Goal: Task Accomplishment & Management: Manage account settings

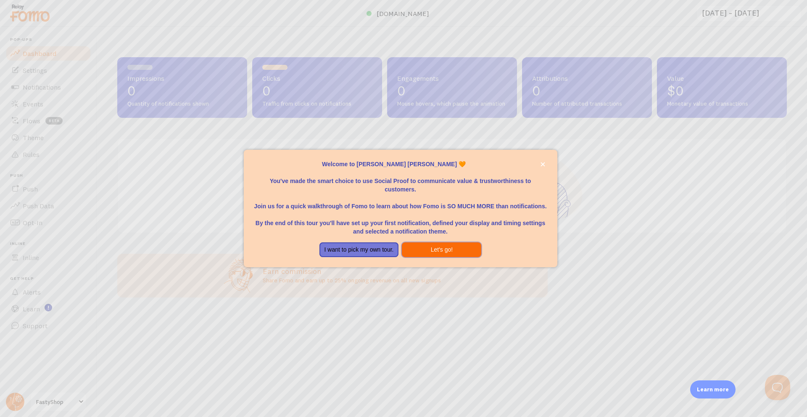
click at [424, 245] on button "Let's go!" at bounding box center [441, 249] width 79 height 15
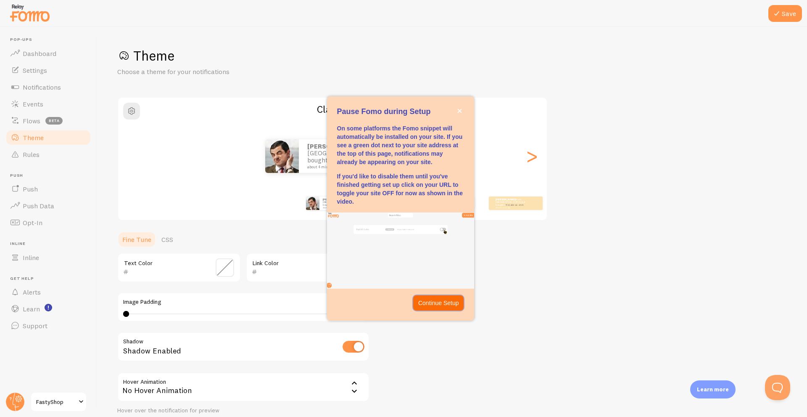
click at [430, 304] on p "Continue Setup" at bounding box center [438, 302] width 41 height 8
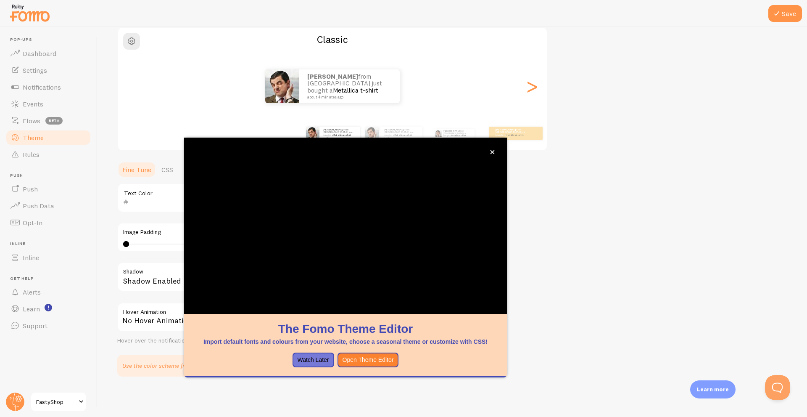
scroll to position [32, 0]
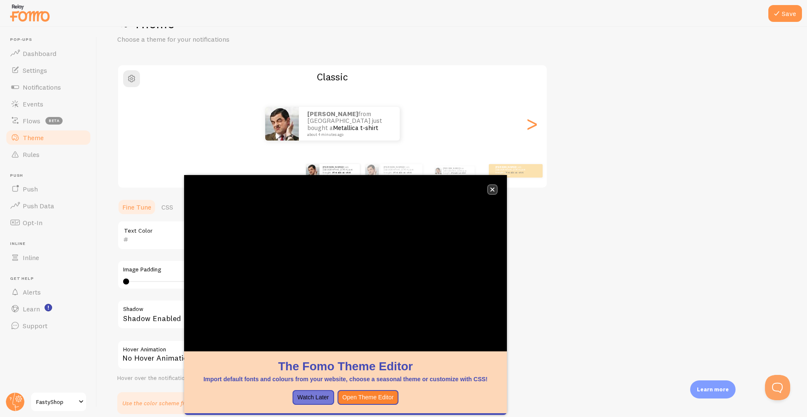
click at [494, 188] on icon "close," at bounding box center [493, 190] width 4 height 4
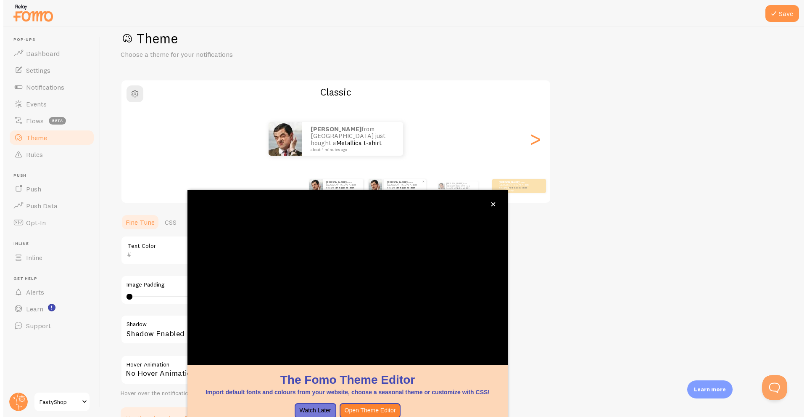
scroll to position [17, 0]
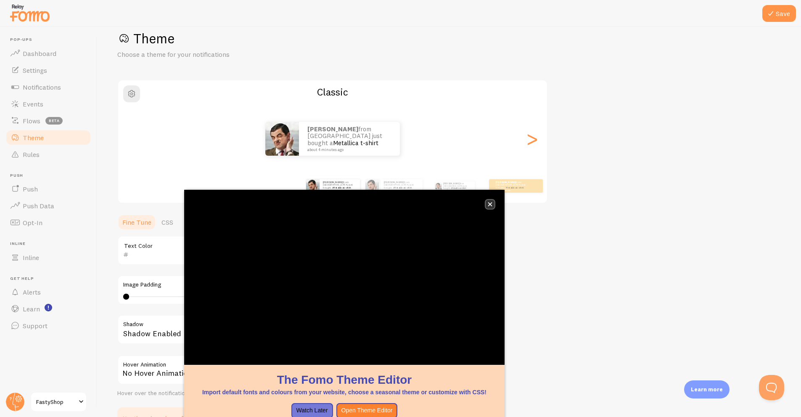
click at [489, 205] on icon "close," at bounding box center [490, 204] width 4 height 4
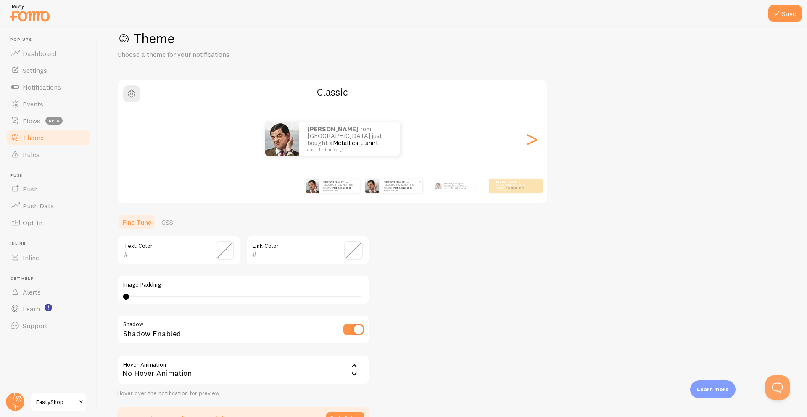
click at [380, 191] on div "[PERSON_NAME] from [GEOGRAPHIC_DATA] just bought a Metallica t-shirt about 4 mi…" at bounding box center [393, 185] width 57 height 13
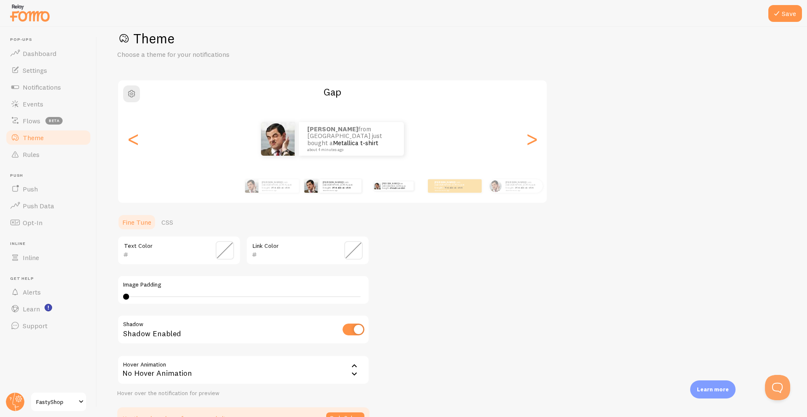
click at [414, 189] on div "[PERSON_NAME] from [GEOGRAPHIC_DATA] just bought a Metallica t-shirt about 4 mi…" at bounding box center [394, 186] width 54 height 24
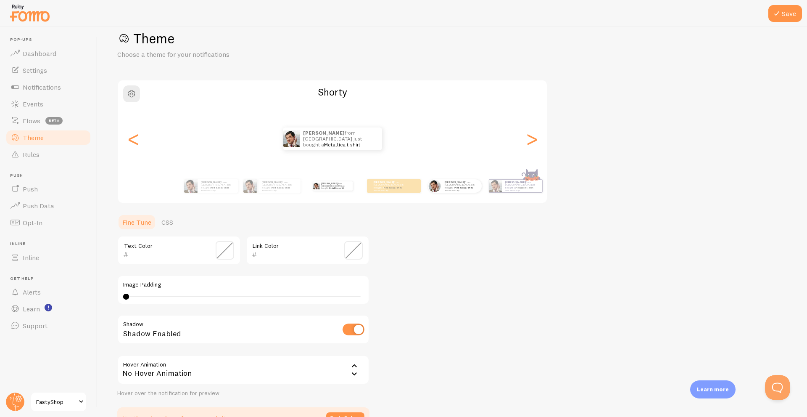
click at [457, 195] on div "[PERSON_NAME] from [GEOGRAPHIC_DATA] just bought a Metallica t-shirt about 4 mi…" at bounding box center [455, 186] width 54 height 24
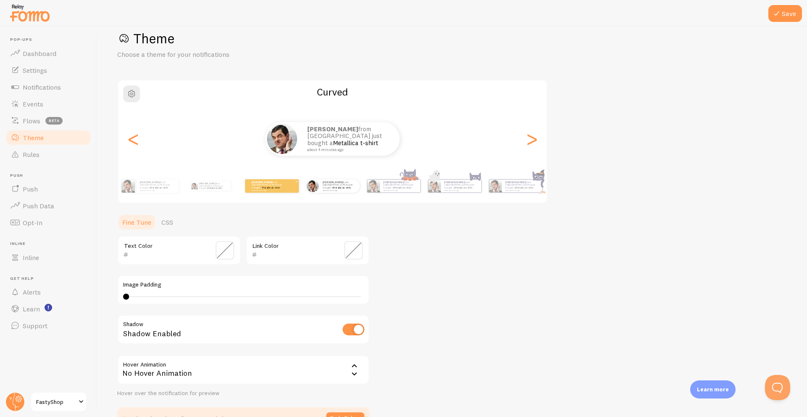
click at [277, 189] on small "about 4 minutes ago" at bounding box center [268, 190] width 33 height 2
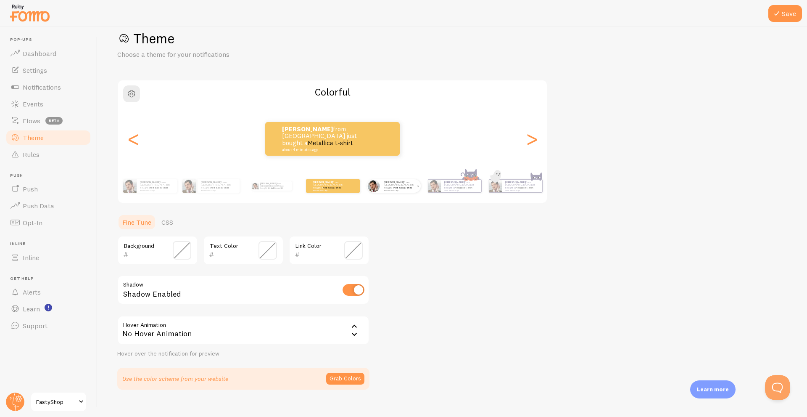
click at [389, 190] on div "[PERSON_NAME] from [GEOGRAPHIC_DATA] just bought a Metallica t-shirt about 4 mi…" at bounding box center [400, 185] width 40 height 13
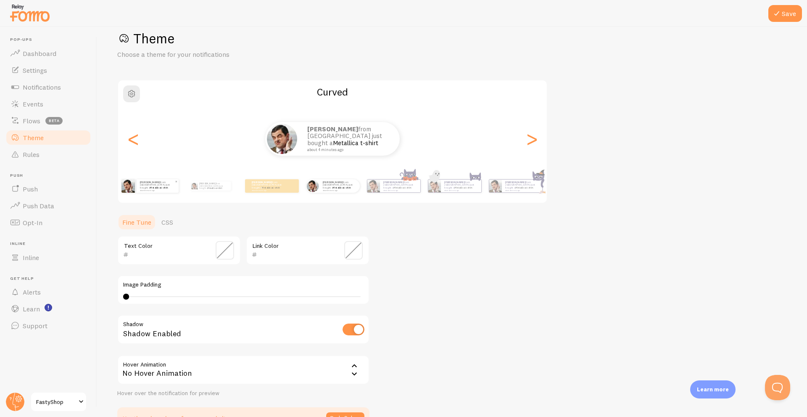
click at [137, 189] on div "[PERSON_NAME] from [GEOGRAPHIC_DATA] just bought a Metallica t-shirt about 4 mi…" at bounding box center [158, 185] width 42 height 13
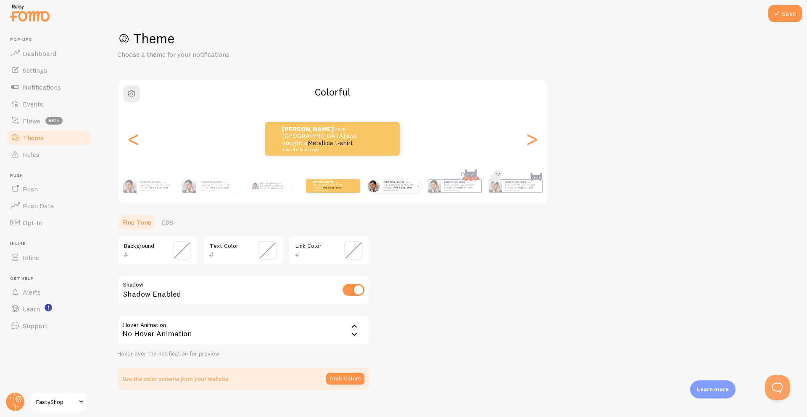
click at [408, 187] on link "Metallica t-shirt" at bounding box center [403, 187] width 18 height 3
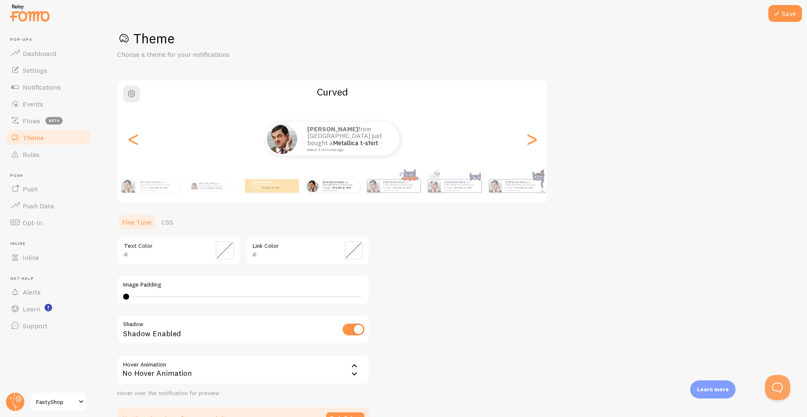
scroll to position [70, 0]
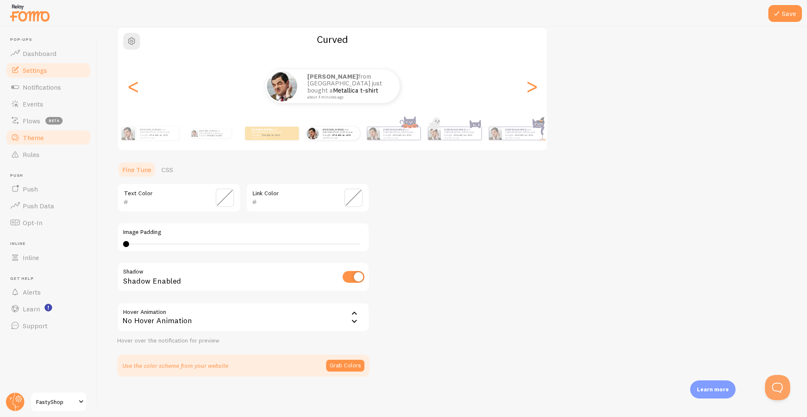
click at [46, 69] on span "Settings" at bounding box center [35, 70] width 24 height 8
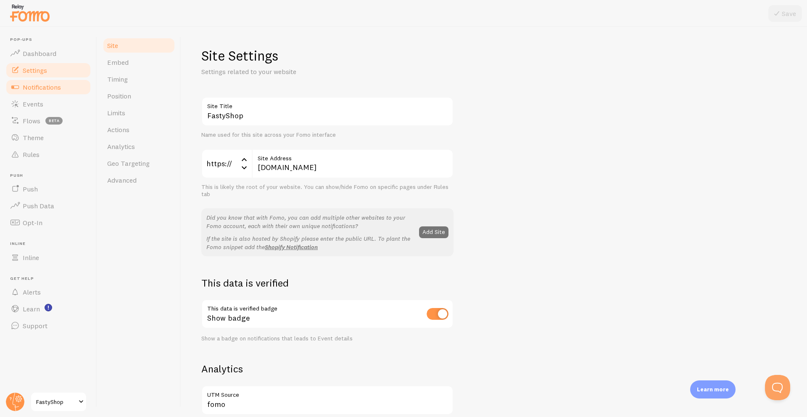
click at [48, 85] on span "Notifications" at bounding box center [42, 87] width 38 height 8
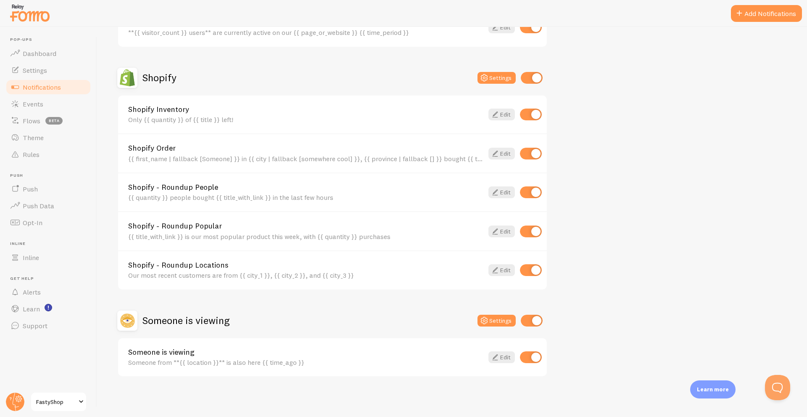
scroll to position [261, 0]
click at [34, 95] on link "Notifications" at bounding box center [48, 87] width 87 height 17
click at [42, 105] on span "Events" at bounding box center [33, 104] width 21 height 8
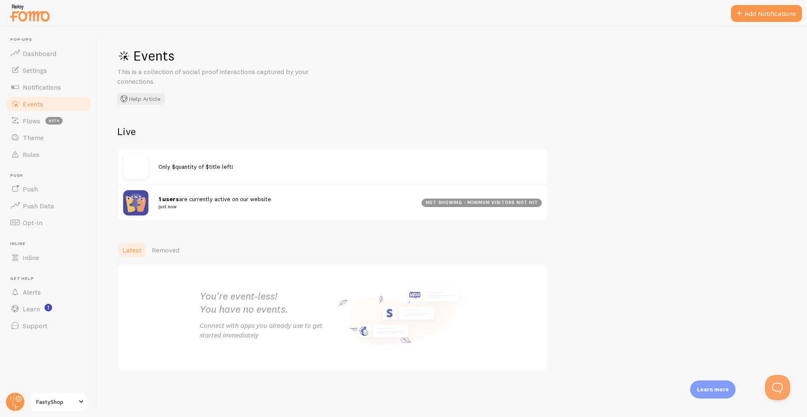
click at [178, 166] on span "Only $quantity of $title left!" at bounding box center [195, 167] width 75 height 8
click at [32, 120] on span "Flows" at bounding box center [32, 120] width 18 height 8
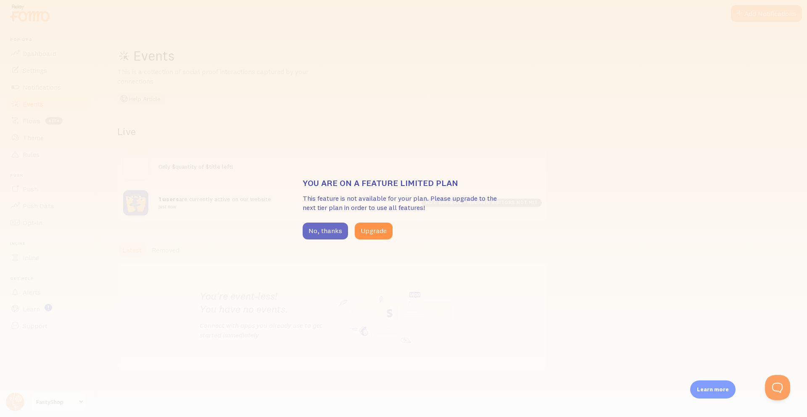
click at [319, 231] on button "No, thanks" at bounding box center [325, 230] width 45 height 17
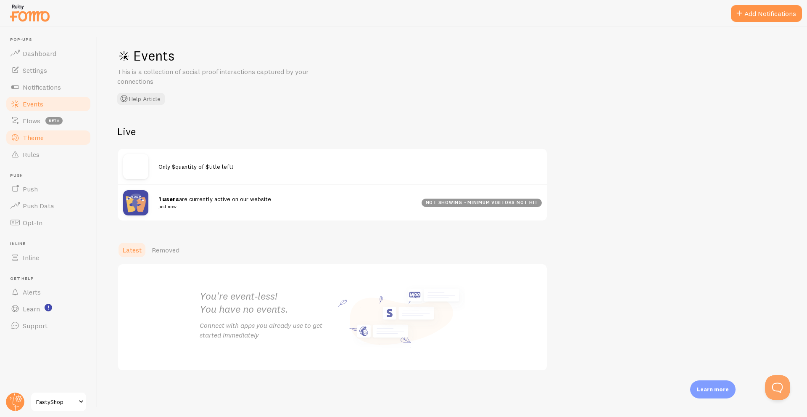
click at [45, 131] on link "Theme" at bounding box center [48, 137] width 87 height 17
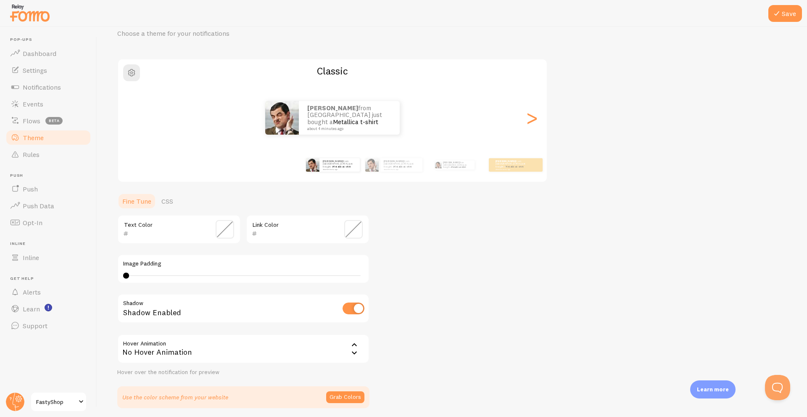
scroll to position [70, 0]
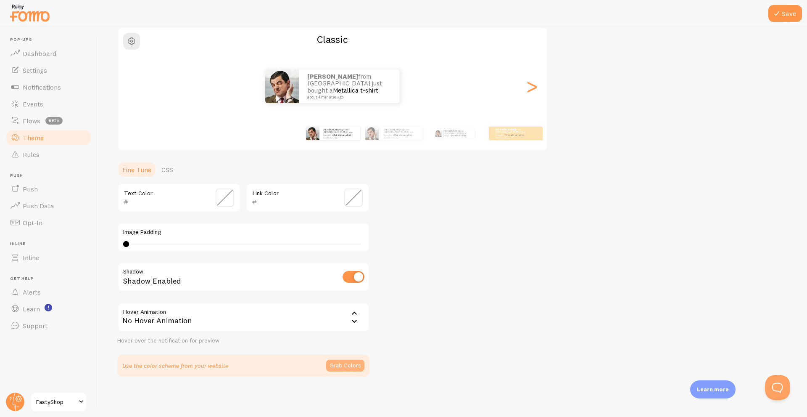
click at [347, 364] on button "Grab Colors" at bounding box center [345, 365] width 38 height 12
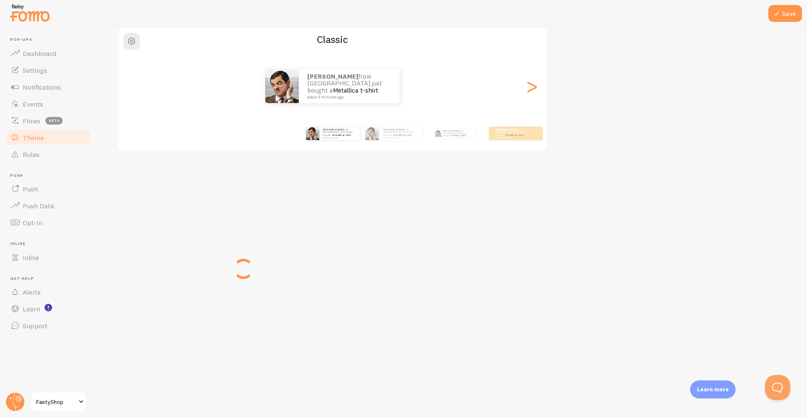
scroll to position [66, 0]
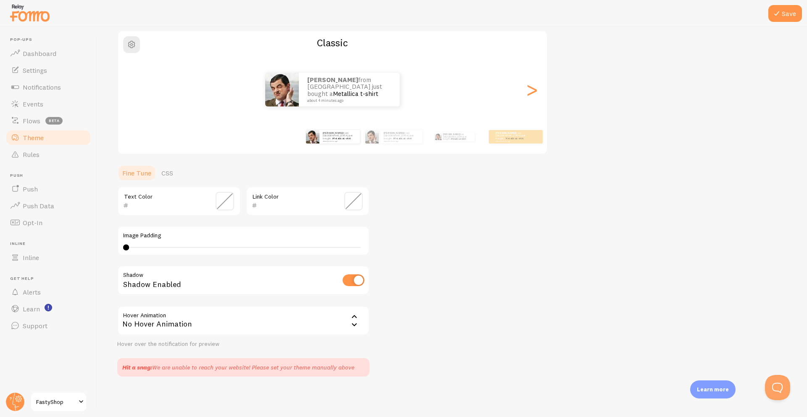
click at [353, 324] on icon at bounding box center [354, 324] width 5 height 3
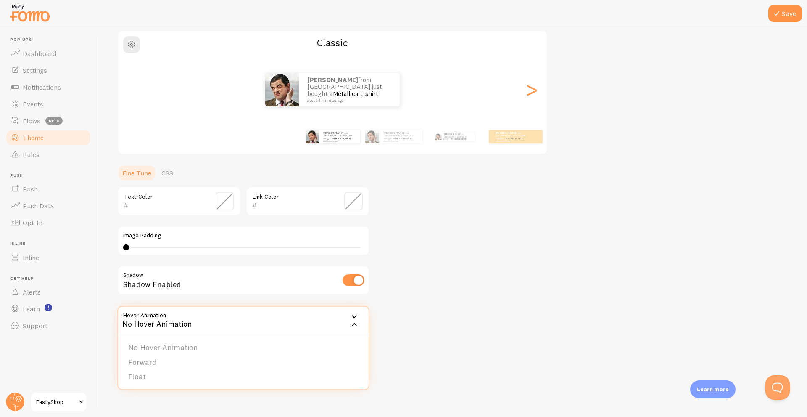
click at [141, 380] on li "Float" at bounding box center [243, 376] width 251 height 15
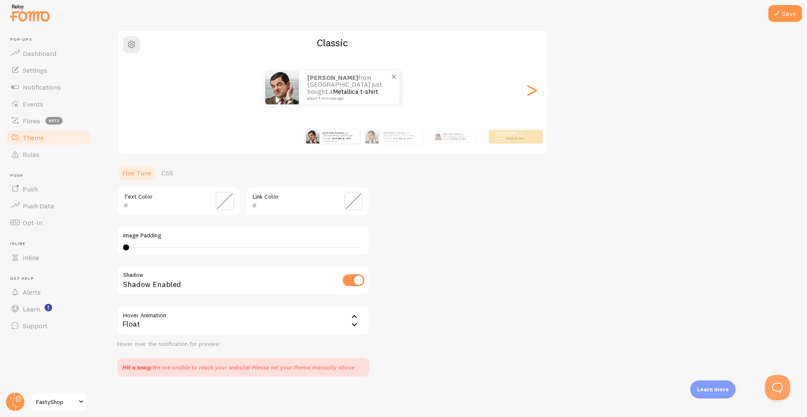
click at [344, 97] on small "about 4 minutes ago" at bounding box center [348, 98] width 82 height 4
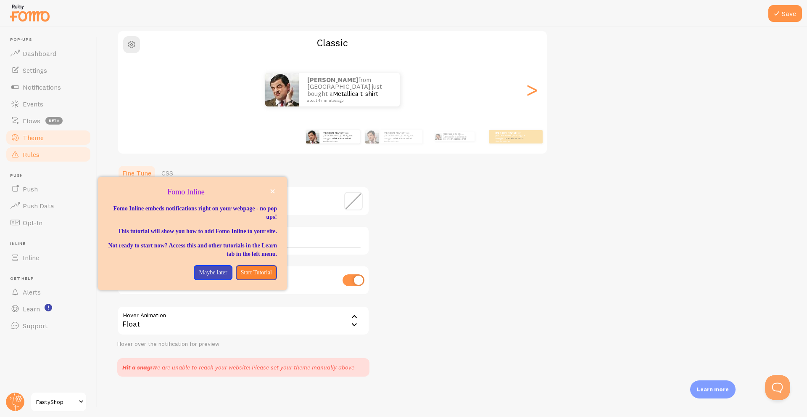
click at [37, 156] on span "Rules" at bounding box center [31, 154] width 17 height 8
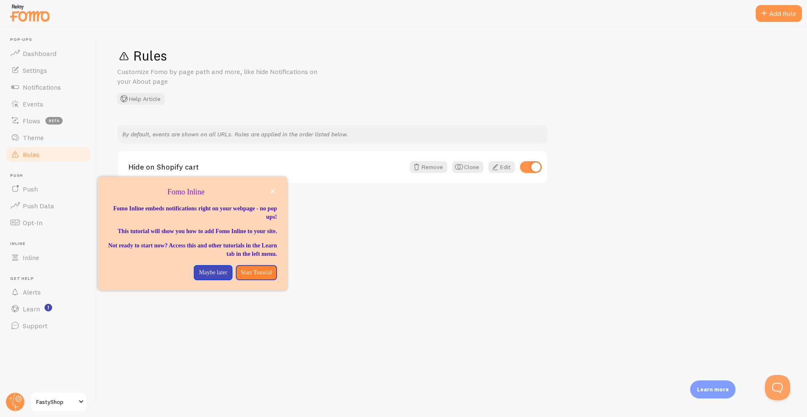
click at [277, 188] on div "Fomo Inline" at bounding box center [192, 192] width 189 height 11
click at [275, 190] on button "close," at bounding box center [272, 191] width 9 height 9
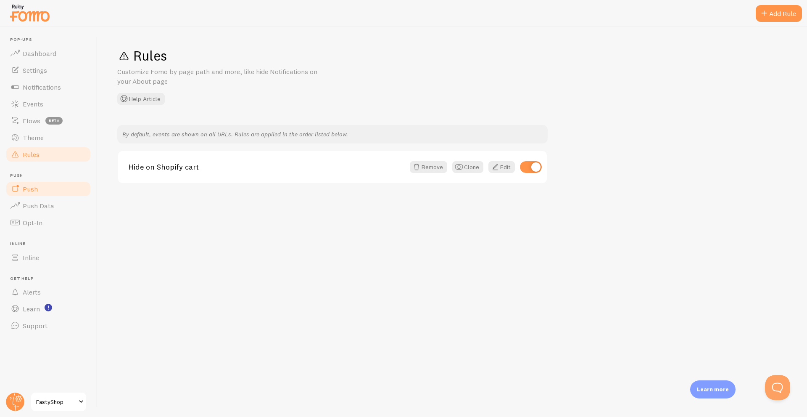
click at [48, 187] on link "Push" at bounding box center [48, 188] width 87 height 17
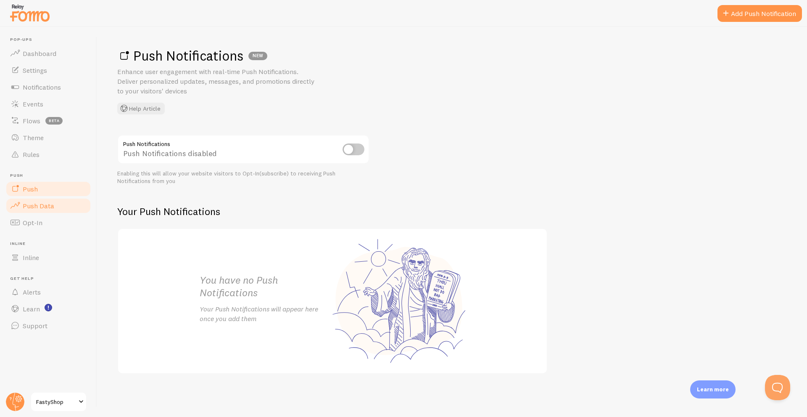
click at [40, 207] on span "Push Data" at bounding box center [39, 205] width 32 height 8
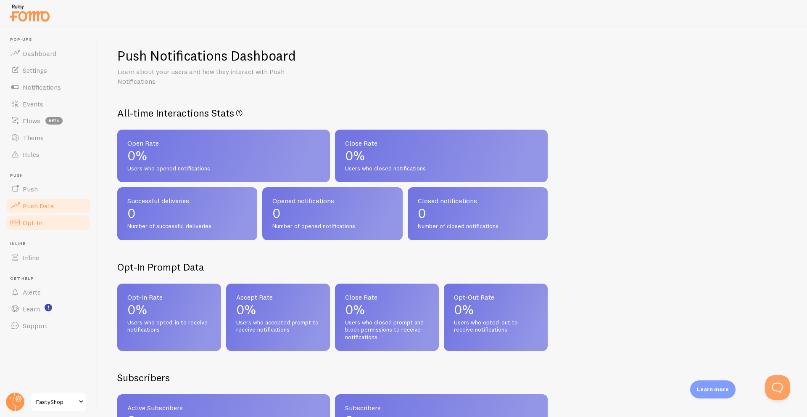
click at [36, 222] on span "Opt-In" at bounding box center [33, 222] width 20 height 8
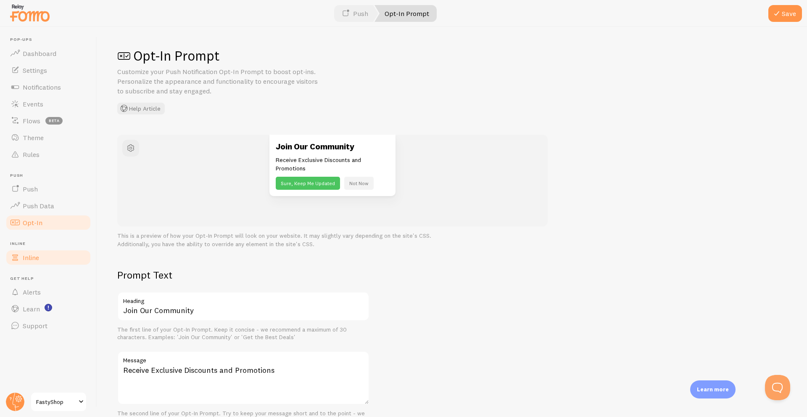
click at [40, 255] on link "Inline" at bounding box center [48, 257] width 87 height 17
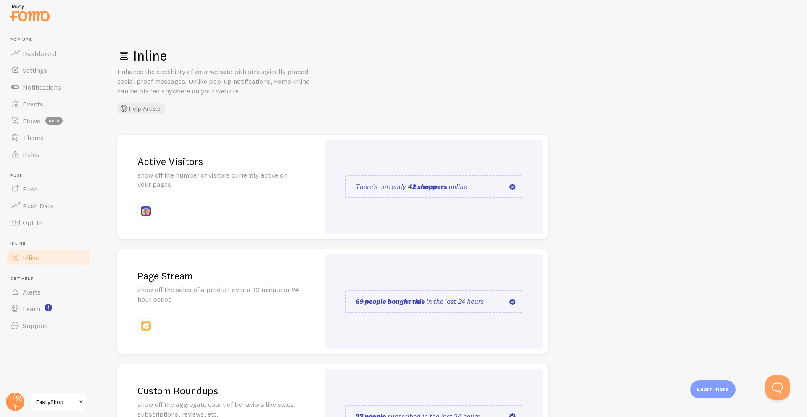
click at [515, 188] on img at bounding box center [433, 186] width 177 height 23
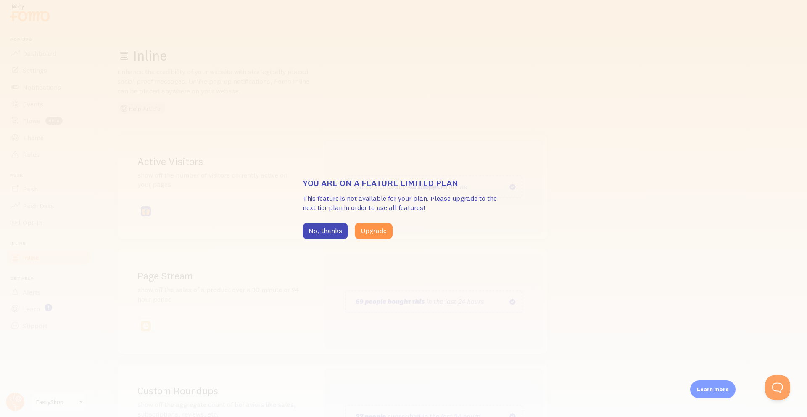
click at [302, 231] on div "You are on a feature limited plan This feature is not available for your plan. …" at bounding box center [403, 208] width 807 height 417
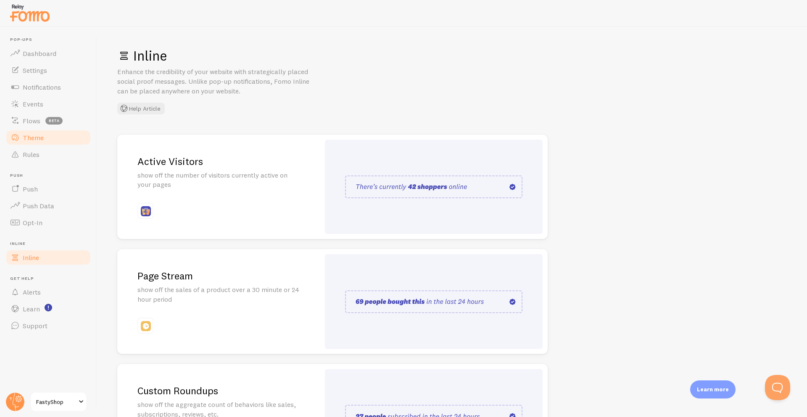
click at [36, 137] on span "Theme" at bounding box center [33, 137] width 21 height 8
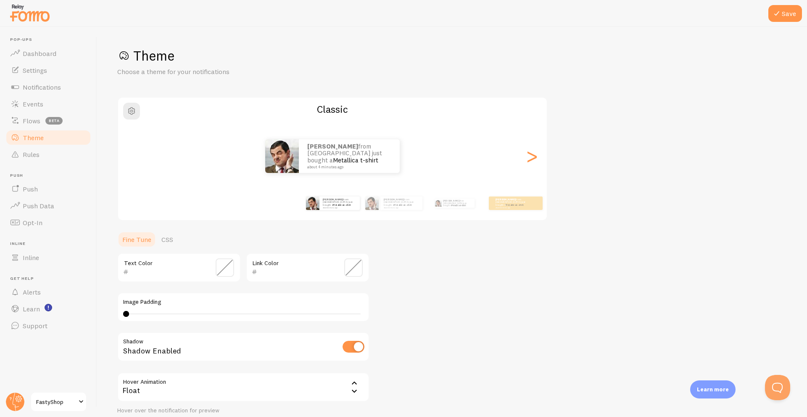
scroll to position [70, 0]
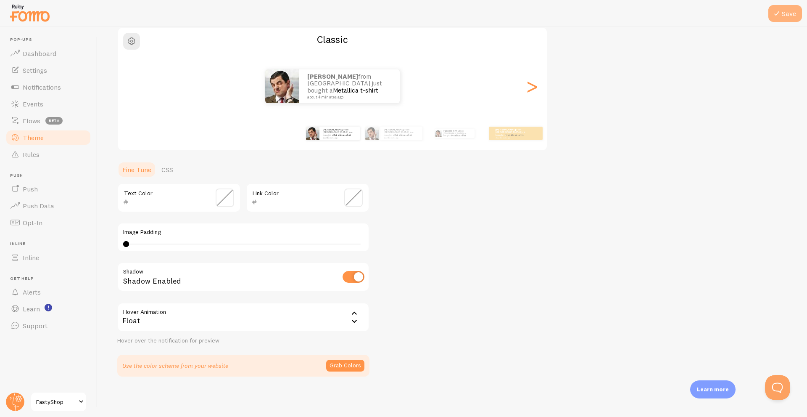
click at [781, 11] on icon at bounding box center [777, 13] width 10 height 10
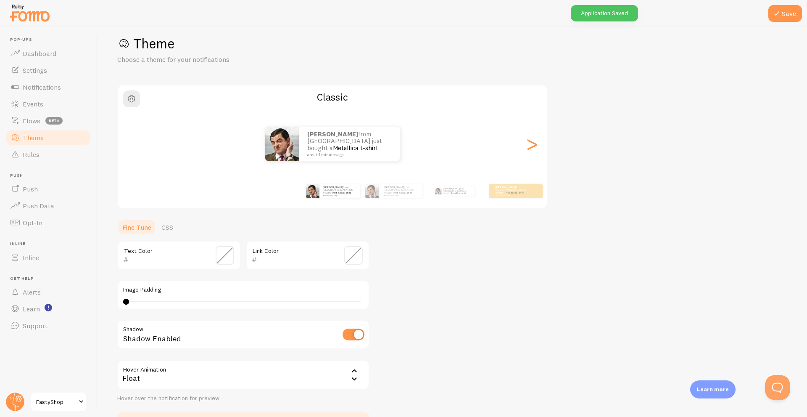
scroll to position [0, 0]
